Goal: Use online tool/utility: Utilize a website feature to perform a specific function

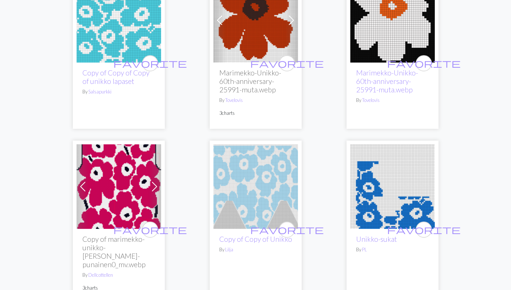
scroll to position [128, 0]
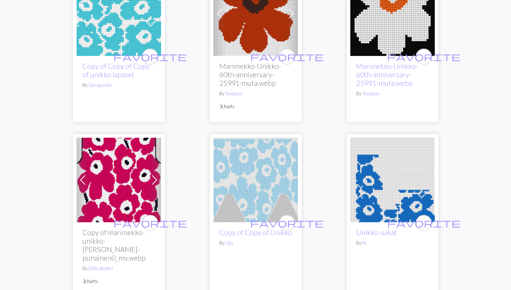
click at [129, 196] on img at bounding box center [118, 180] width 85 height 85
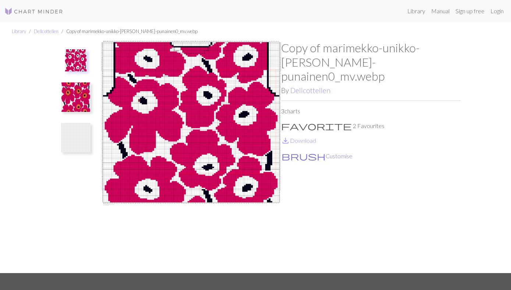
click at [299, 151] on button "brush Customise" at bounding box center [317, 156] width 72 height 10
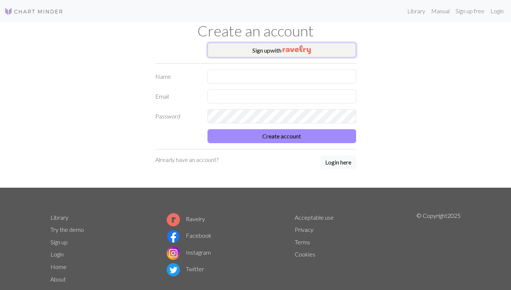
click at [302, 44] on button "Sign up with" at bounding box center [281, 50] width 149 height 15
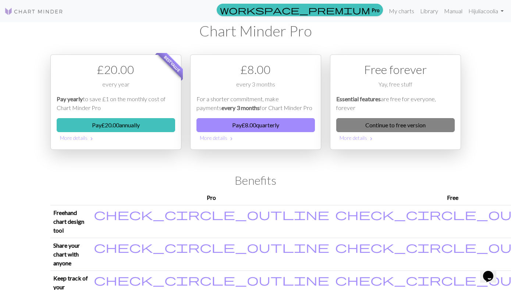
click at [365, 129] on link "Continue to free version" at bounding box center [395, 125] width 118 height 14
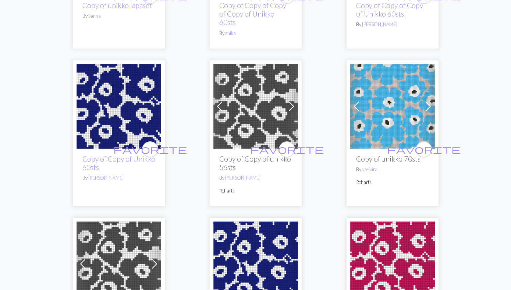
scroll to position [675, 0]
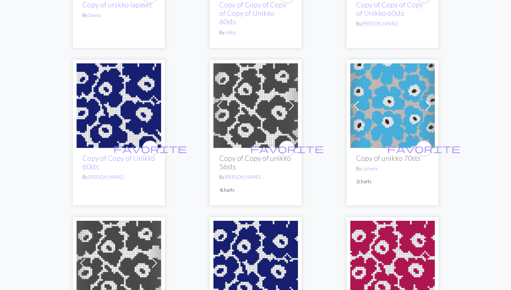
click at [390, 111] on img at bounding box center [392, 105] width 85 height 85
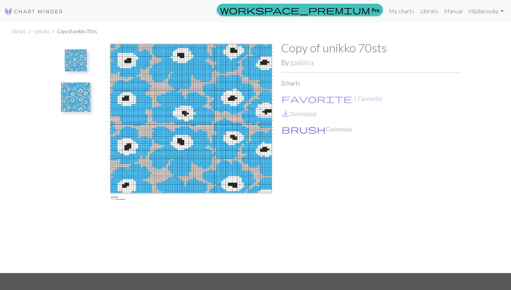
click at [314, 128] on button "brush Customise" at bounding box center [317, 129] width 72 height 10
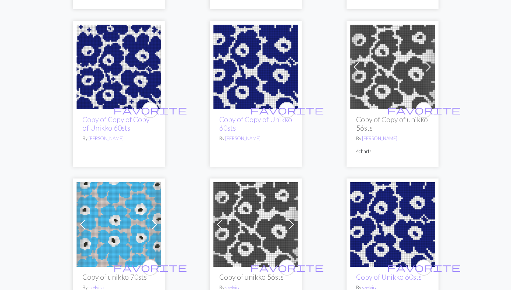
scroll to position [716, 0]
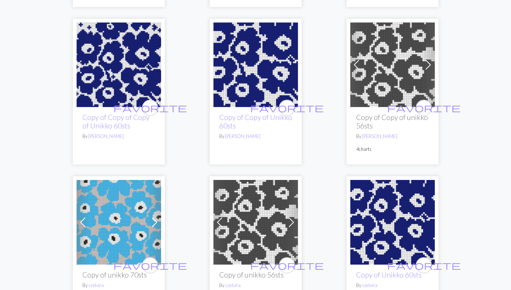
click at [135, 58] on img at bounding box center [118, 64] width 85 height 85
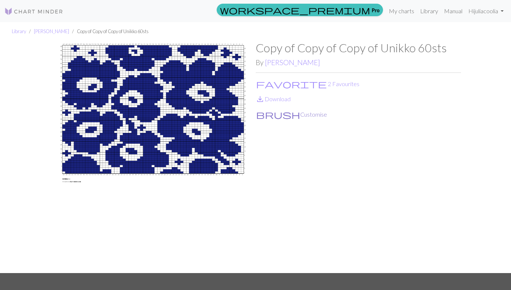
click at [278, 113] on button "brush Customise" at bounding box center [292, 115] width 72 height 10
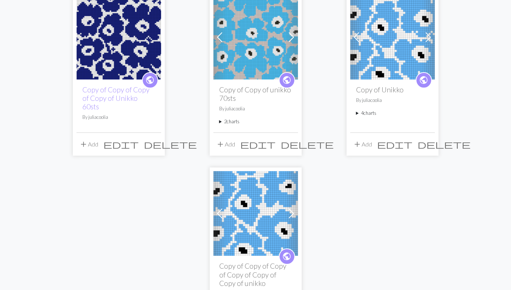
scroll to position [61, 0]
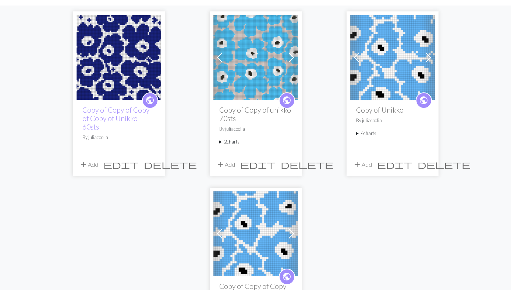
click at [380, 62] on img at bounding box center [392, 57] width 85 height 85
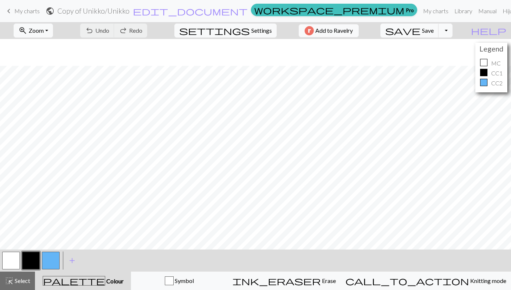
scroll to position [117, 0]
